Goal: Task Accomplishment & Management: Complete application form

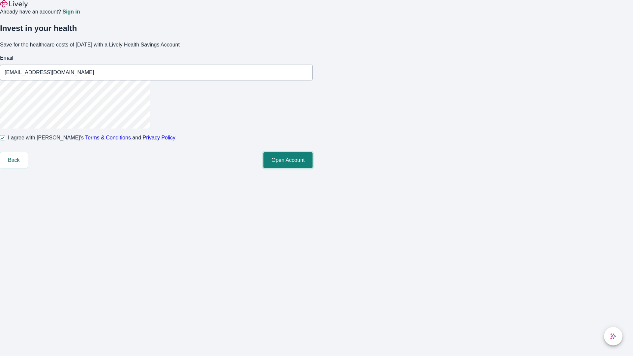
click at [313, 168] on button "Open Account" at bounding box center [288, 160] width 49 height 16
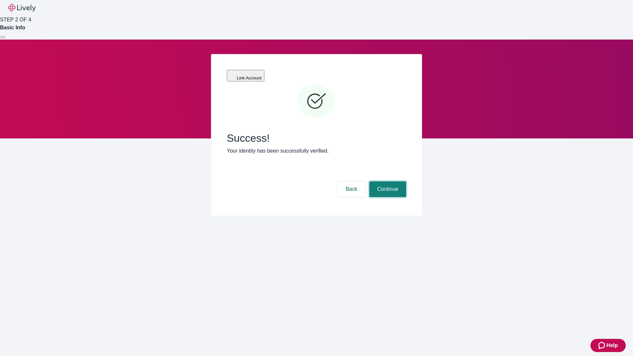
click at [387, 181] on button "Continue" at bounding box center [387, 189] width 37 height 16
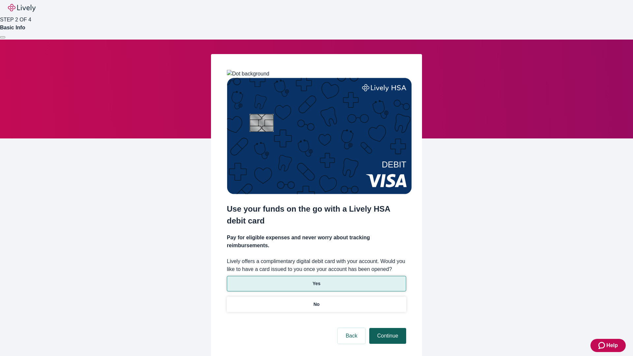
click at [316, 301] on p "No" at bounding box center [317, 304] width 6 height 7
click at [387, 328] on button "Continue" at bounding box center [387, 336] width 37 height 16
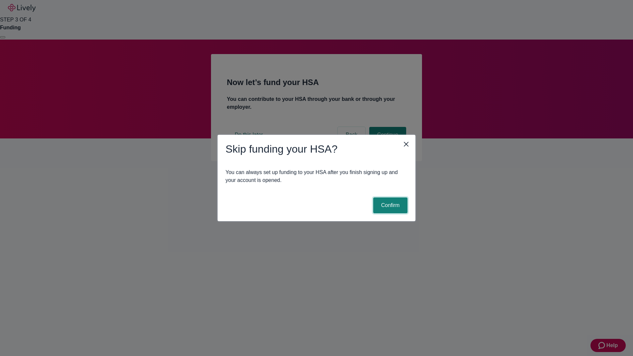
click at [390, 206] on button "Confirm" at bounding box center [390, 206] width 34 height 16
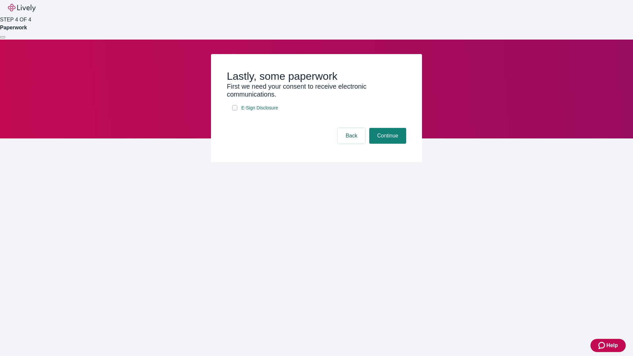
click at [235, 111] on input "E-Sign Disclosure" at bounding box center [234, 107] width 5 height 5
checkbox input "true"
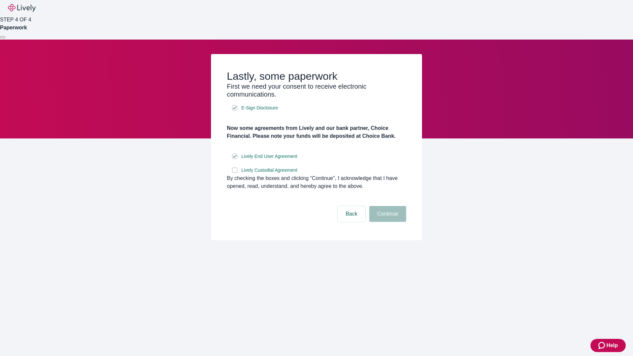
click at [235, 173] on input "Lively Custodial Agreement" at bounding box center [234, 170] width 5 height 5
checkbox input "true"
click at [387, 222] on button "Continue" at bounding box center [387, 214] width 37 height 16
